Goal: Check status: Check status

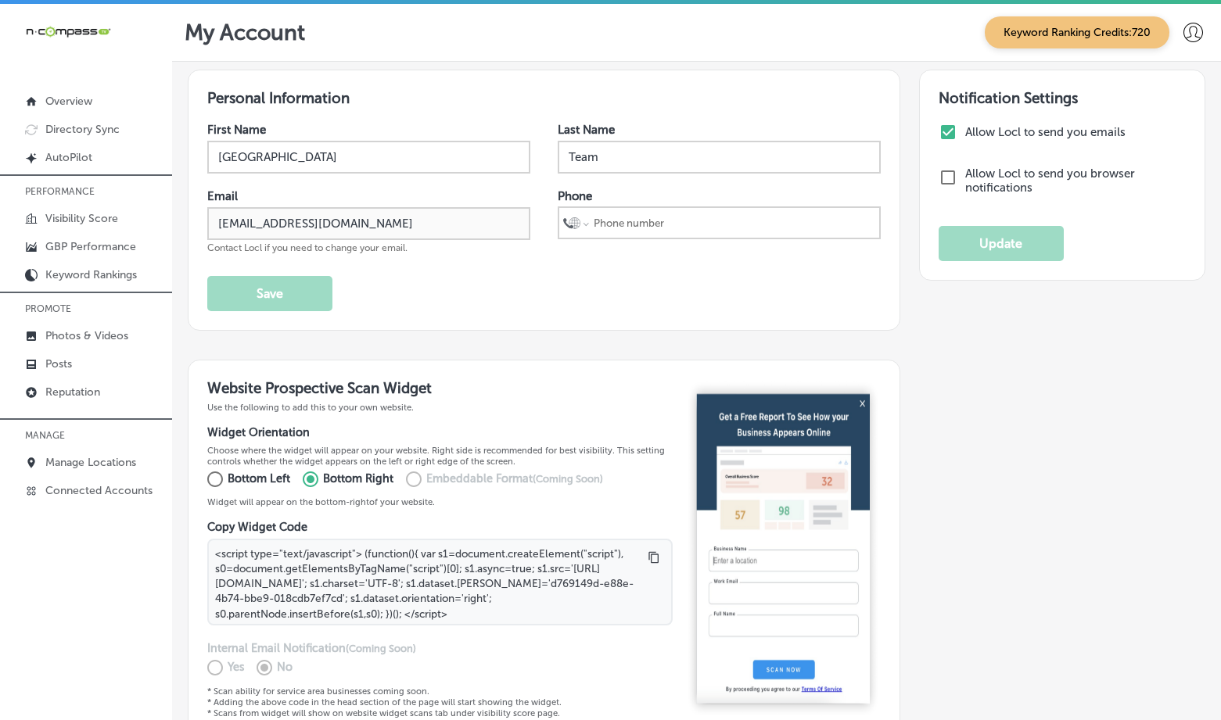
scroll to position [75, 0]
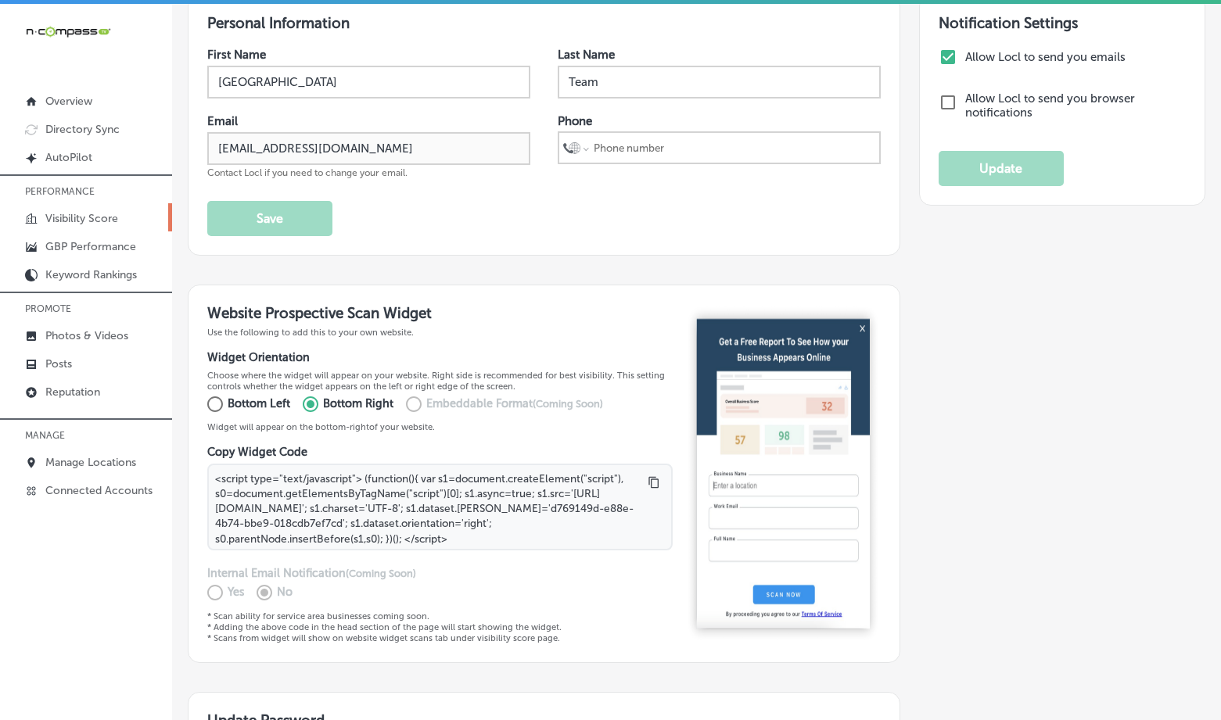
click at [68, 218] on p "Visibility Score" at bounding box center [81, 218] width 73 height 13
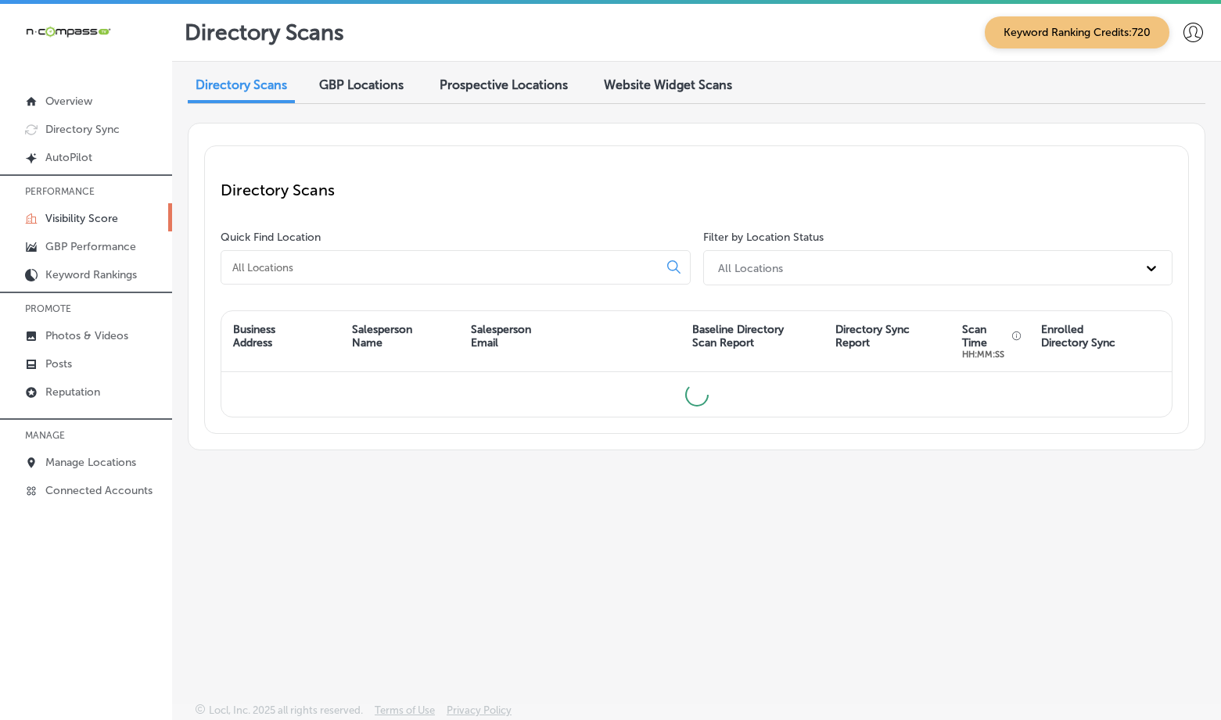
click at [643, 84] on span "Website Widget Scans" at bounding box center [668, 84] width 128 height 15
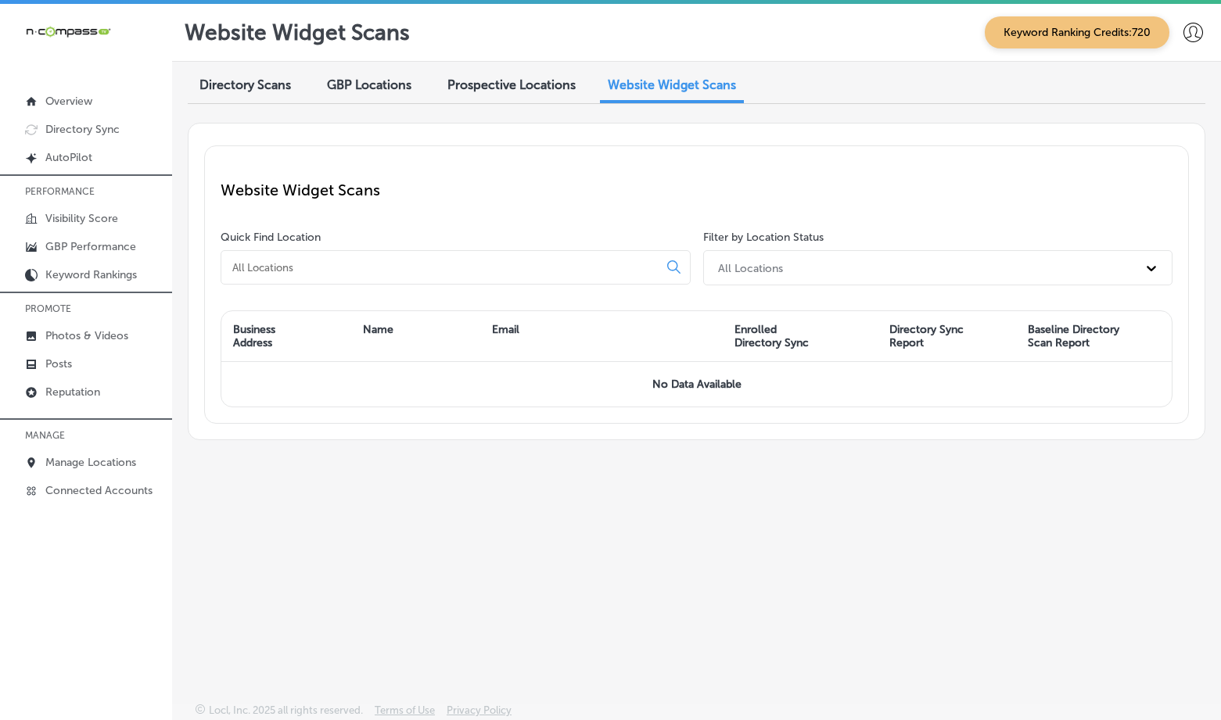
click at [482, 91] on span "Prospective Locations" at bounding box center [511, 84] width 128 height 15
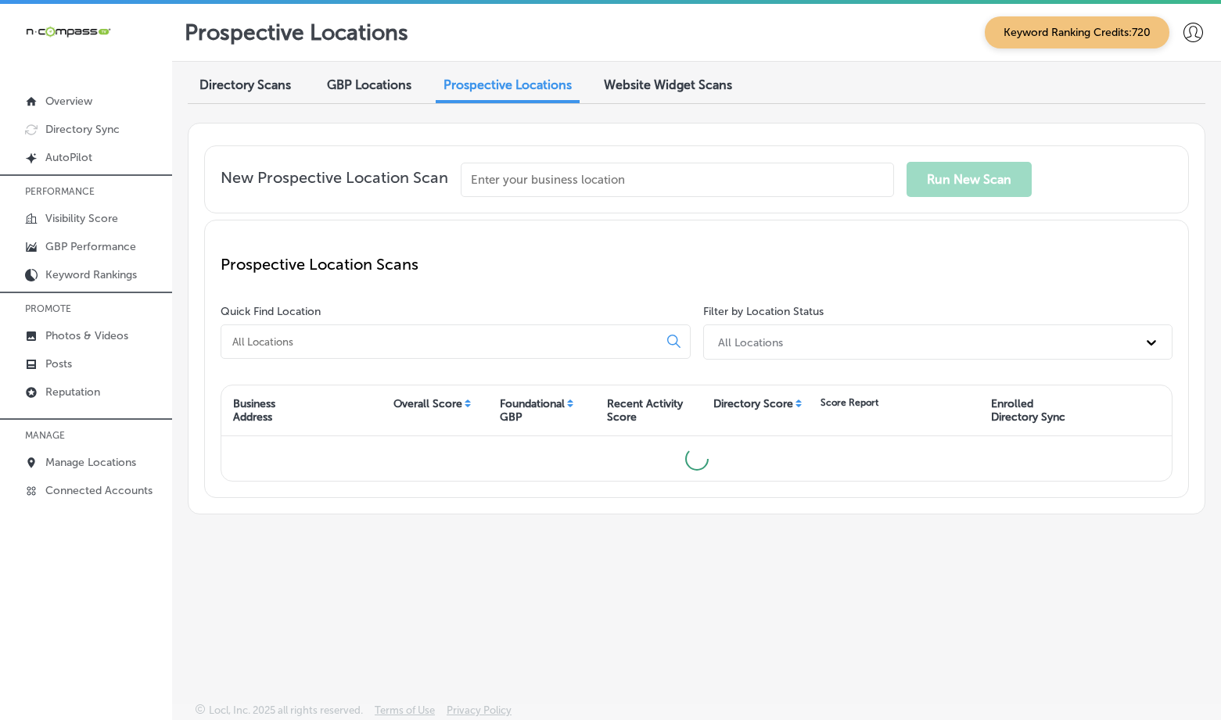
click at [260, 84] on span "Directory Scans" at bounding box center [244, 84] width 91 height 15
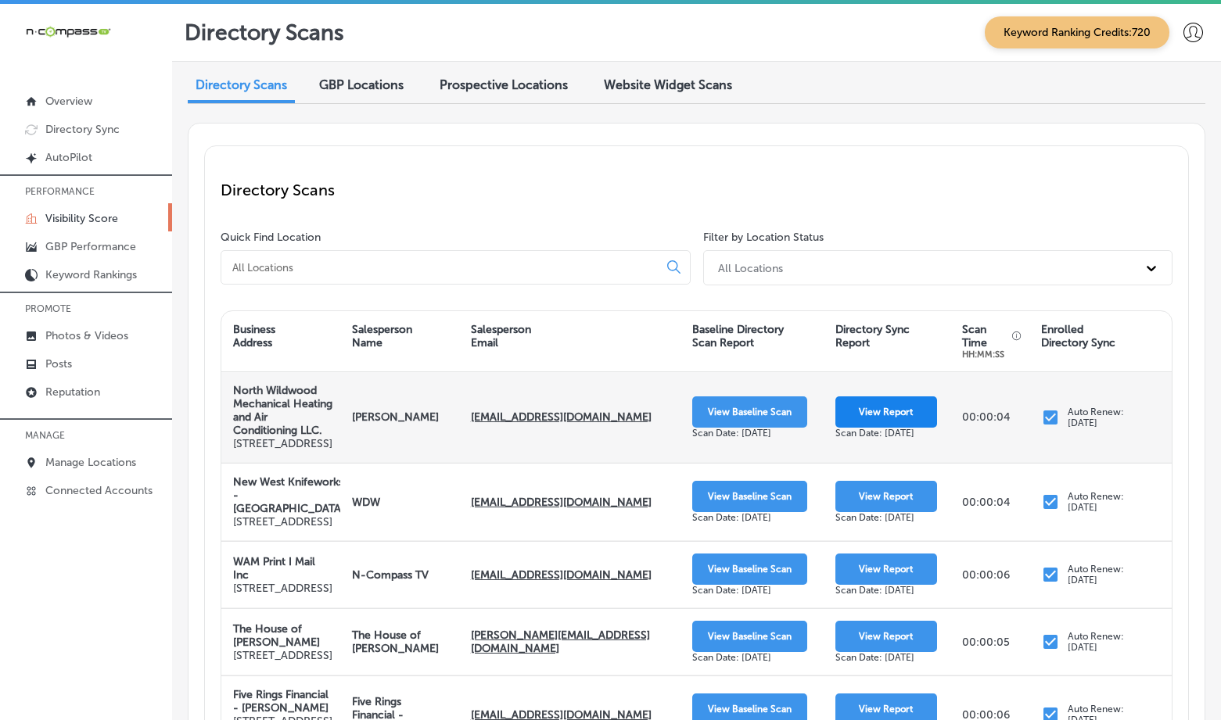
click at [848, 410] on button "View Report" at bounding box center [886, 411] width 102 height 31
click at [749, 427] on button "View Baseline Scan" at bounding box center [749, 411] width 115 height 31
